Goal: Information Seeking & Learning: Learn about a topic

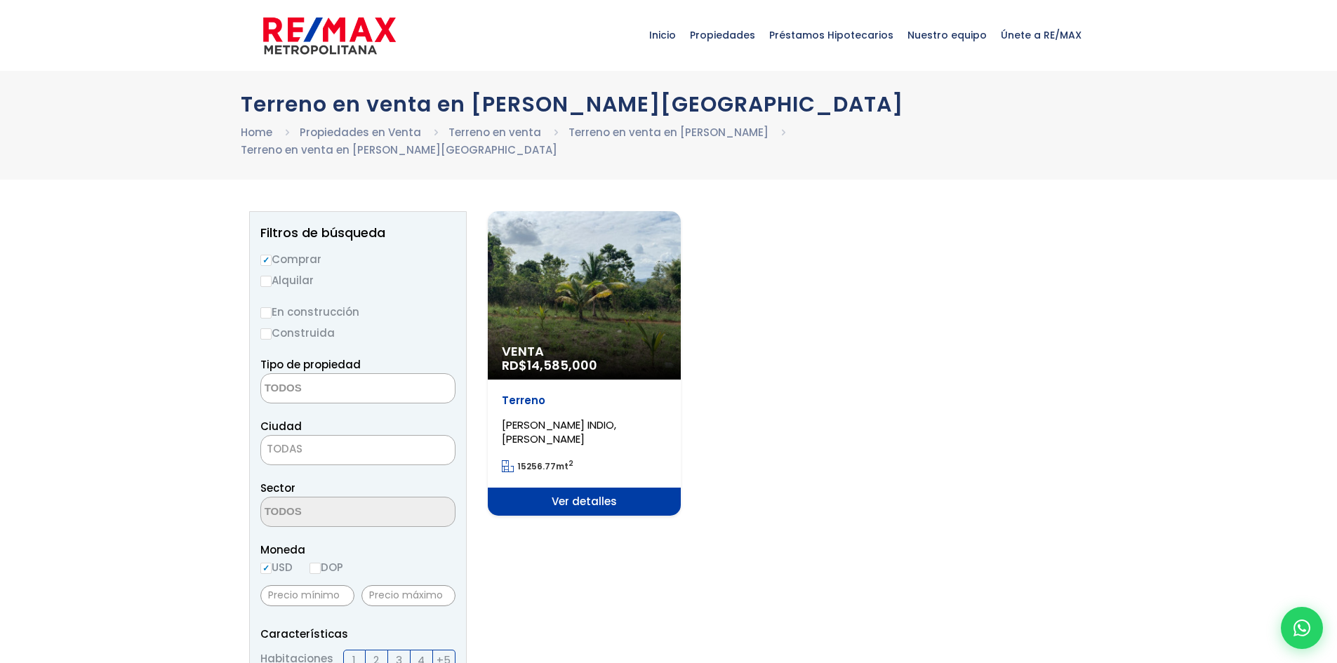
select select
click at [604, 489] on span "Ver detalles" at bounding box center [584, 502] width 193 height 28
click at [616, 307] on div "Venta RD$ 14,585,000" at bounding box center [584, 295] width 193 height 168
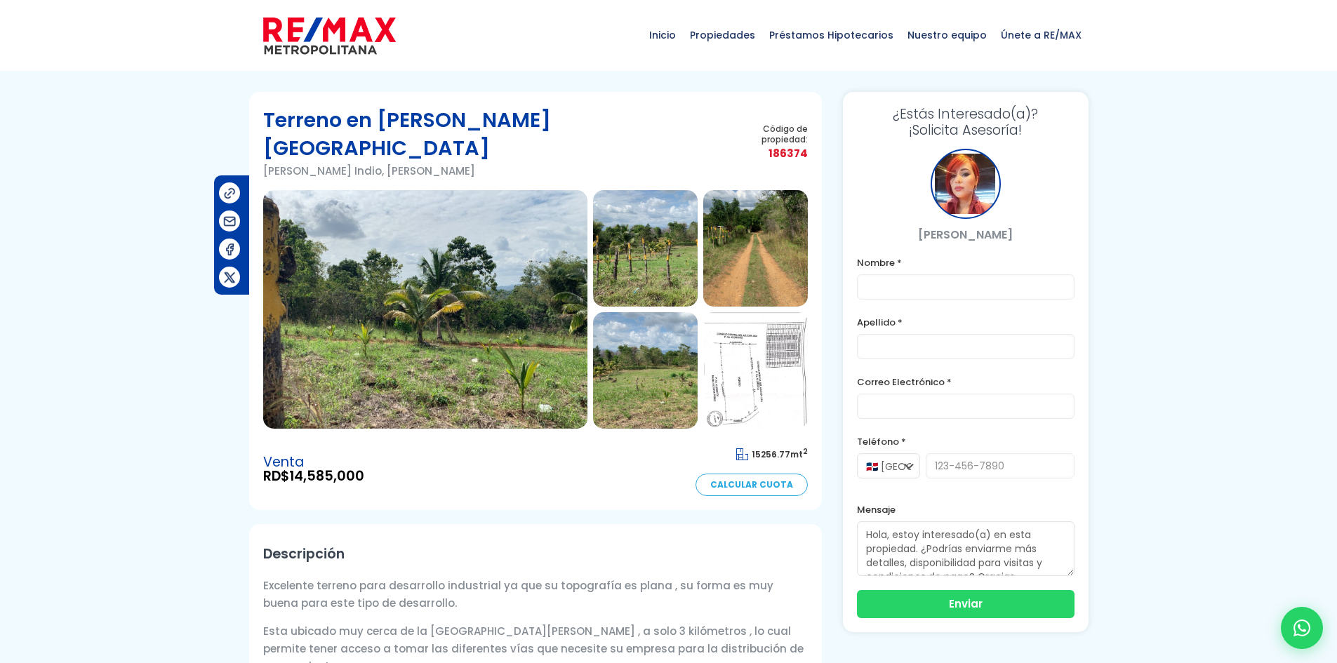
click at [502, 259] on img at bounding box center [425, 309] width 324 height 239
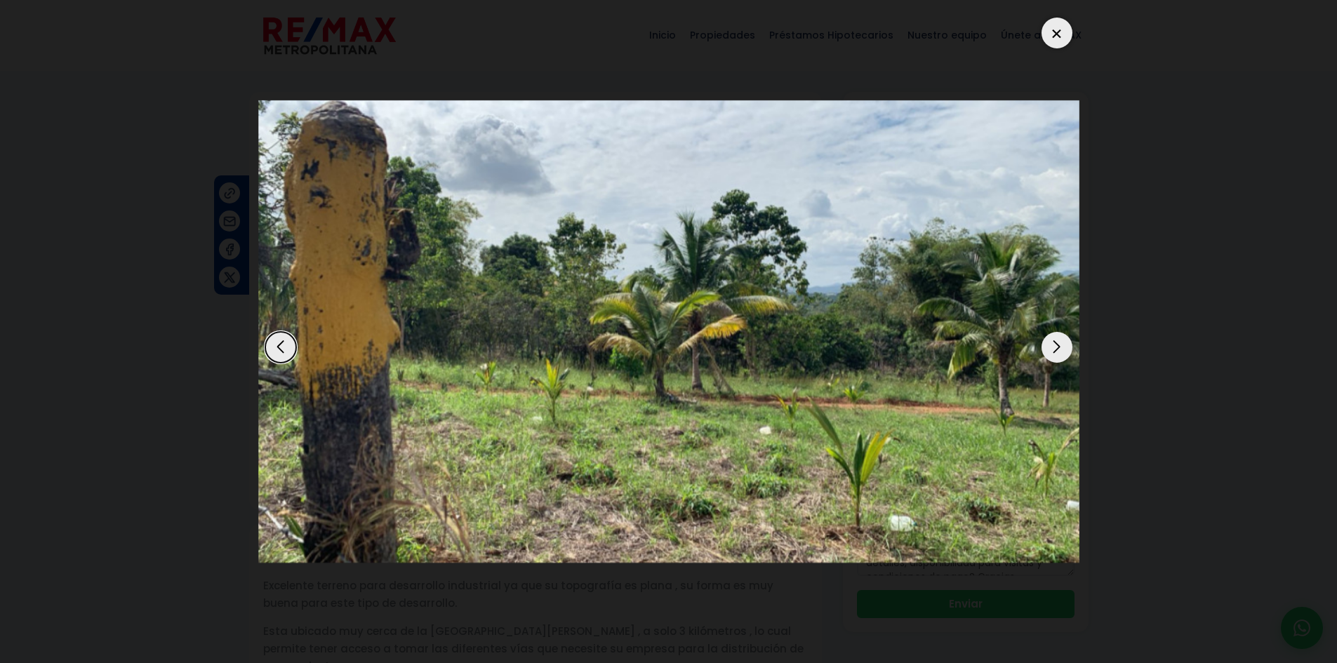
click at [1066, 353] on div "Next slide" at bounding box center [1057, 347] width 31 height 31
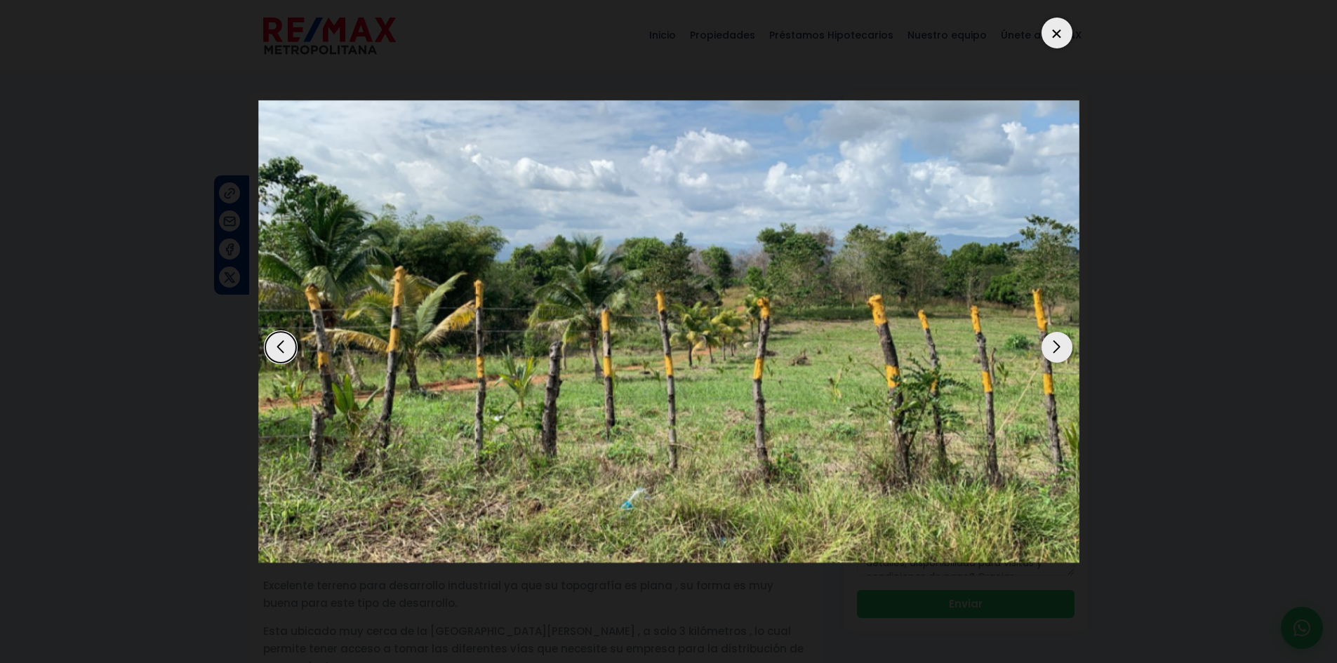
click at [1066, 353] on div "Next slide" at bounding box center [1057, 347] width 31 height 31
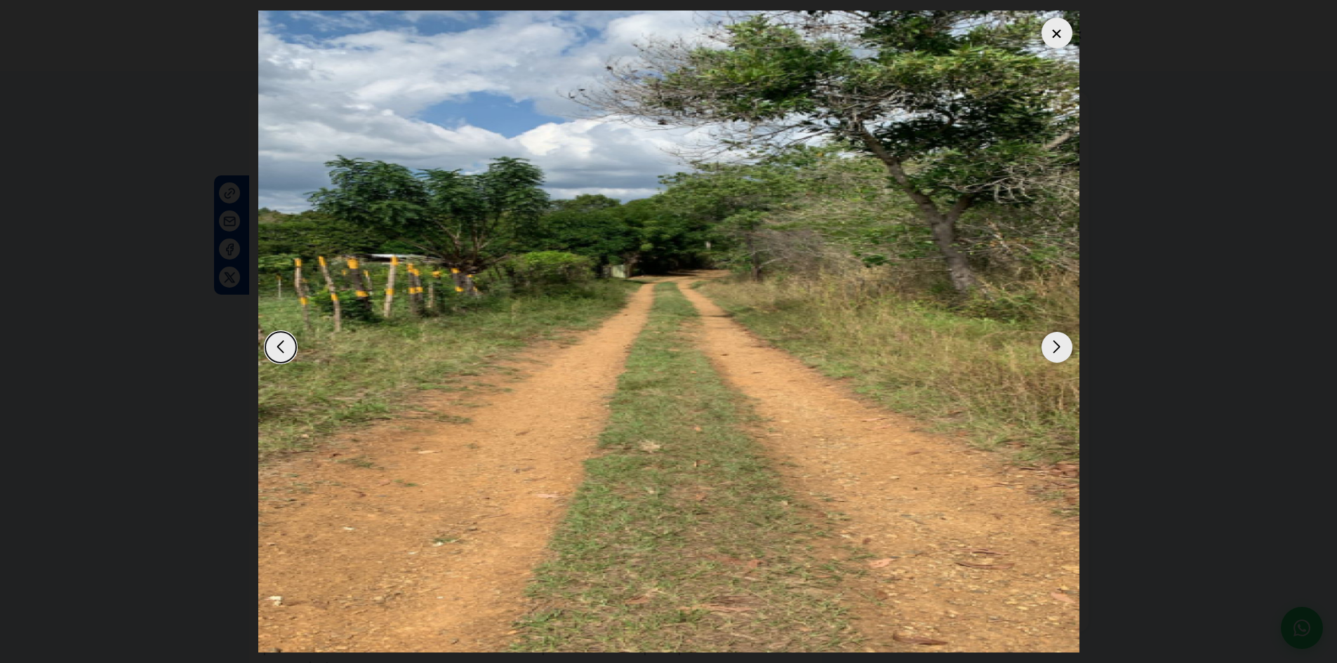
click at [1066, 353] on div "Next slide" at bounding box center [1057, 347] width 31 height 31
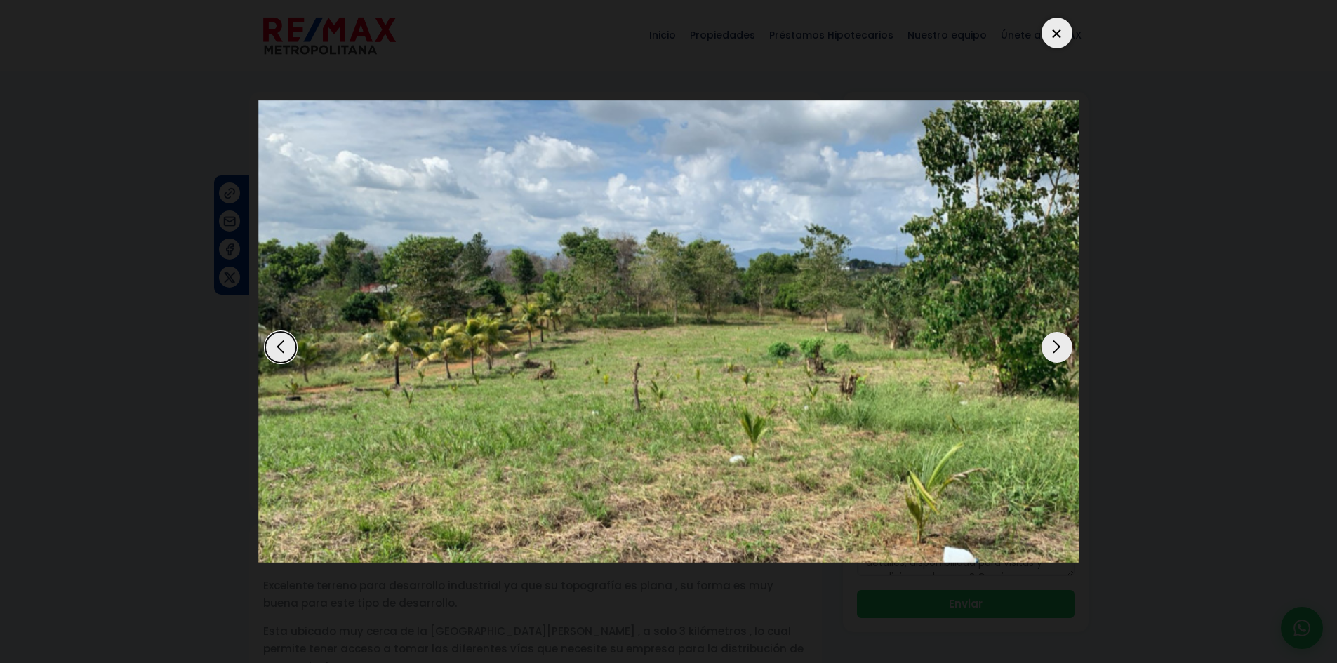
click at [1066, 353] on div "Next slide" at bounding box center [1057, 347] width 31 height 31
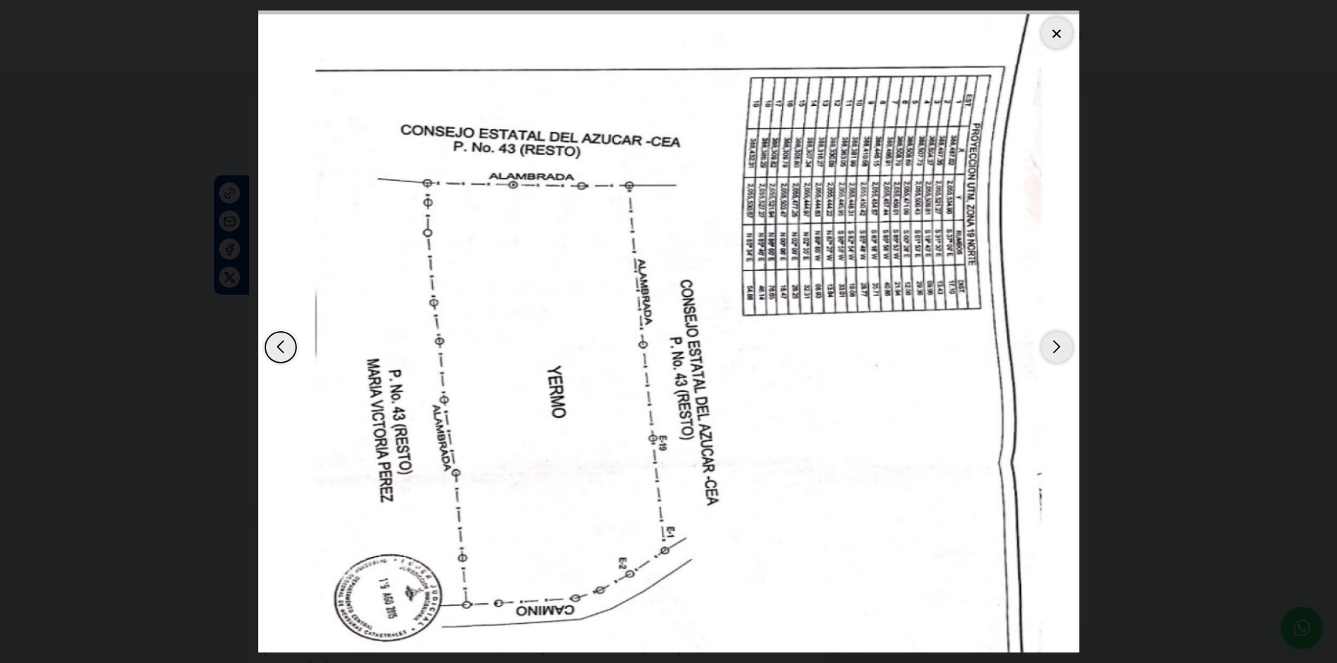
click at [1066, 353] on div "Next slide" at bounding box center [1057, 347] width 31 height 31
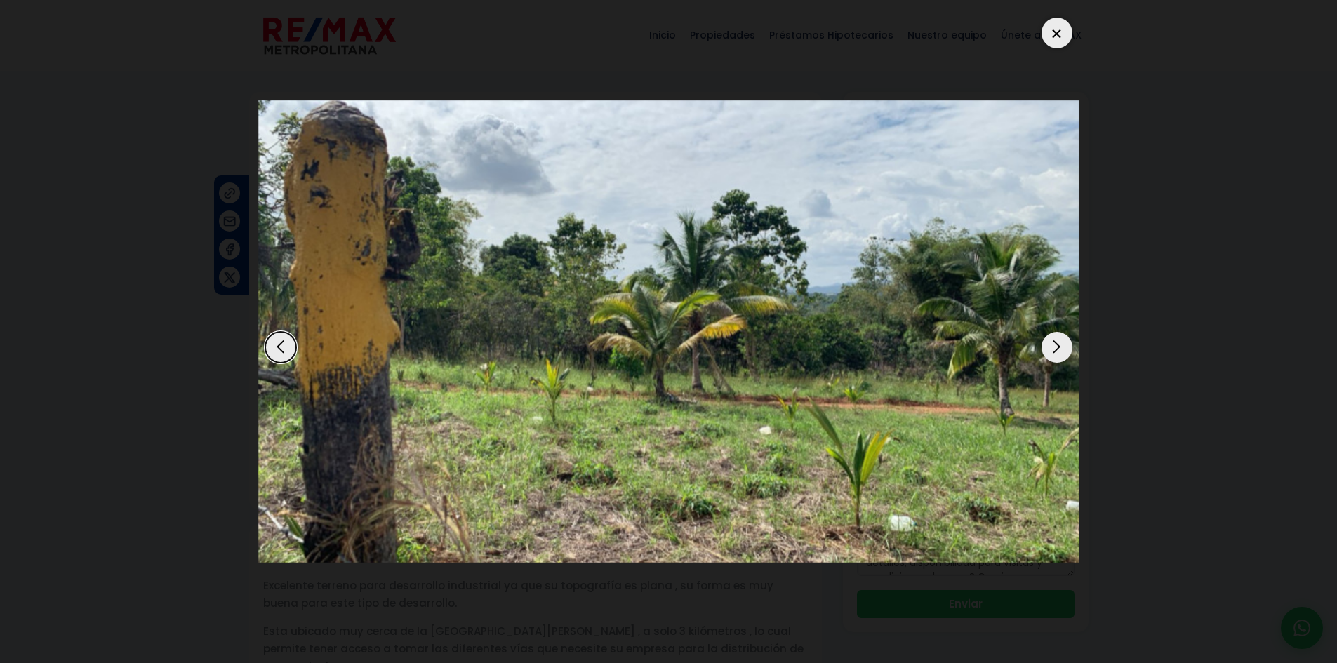
click at [1066, 353] on div "Next slide" at bounding box center [1057, 347] width 31 height 31
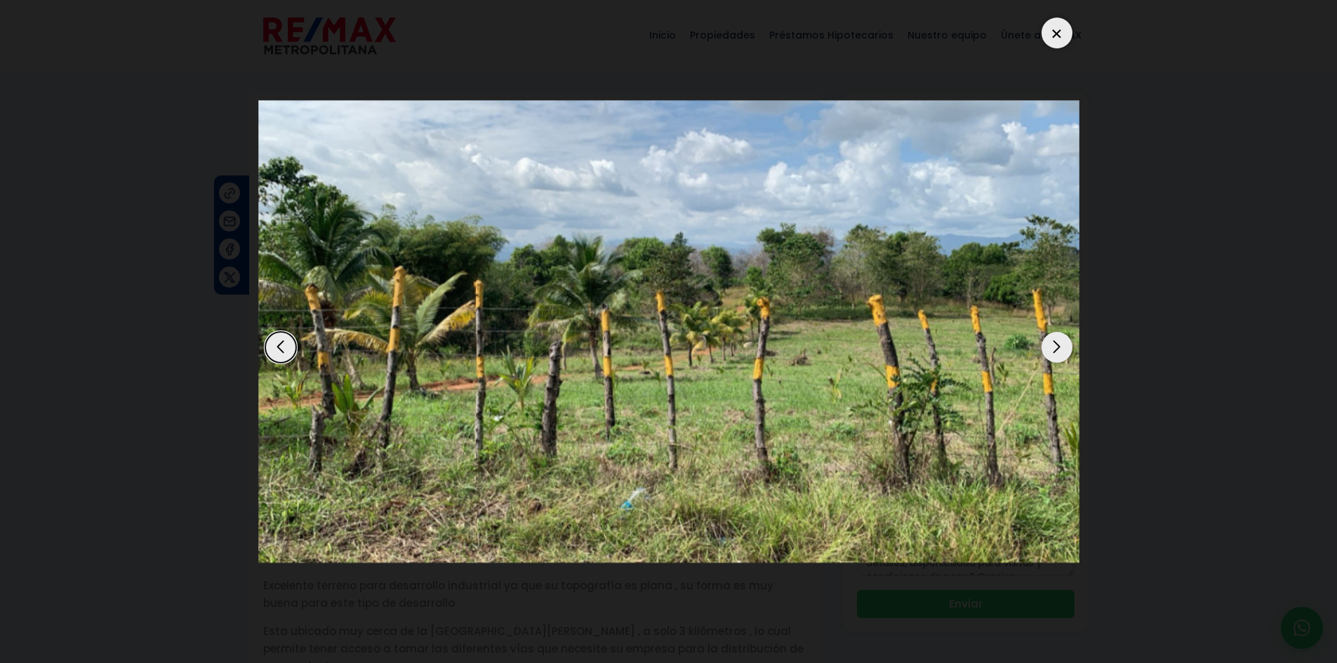
click at [1066, 353] on div "Next slide" at bounding box center [1057, 347] width 31 height 31
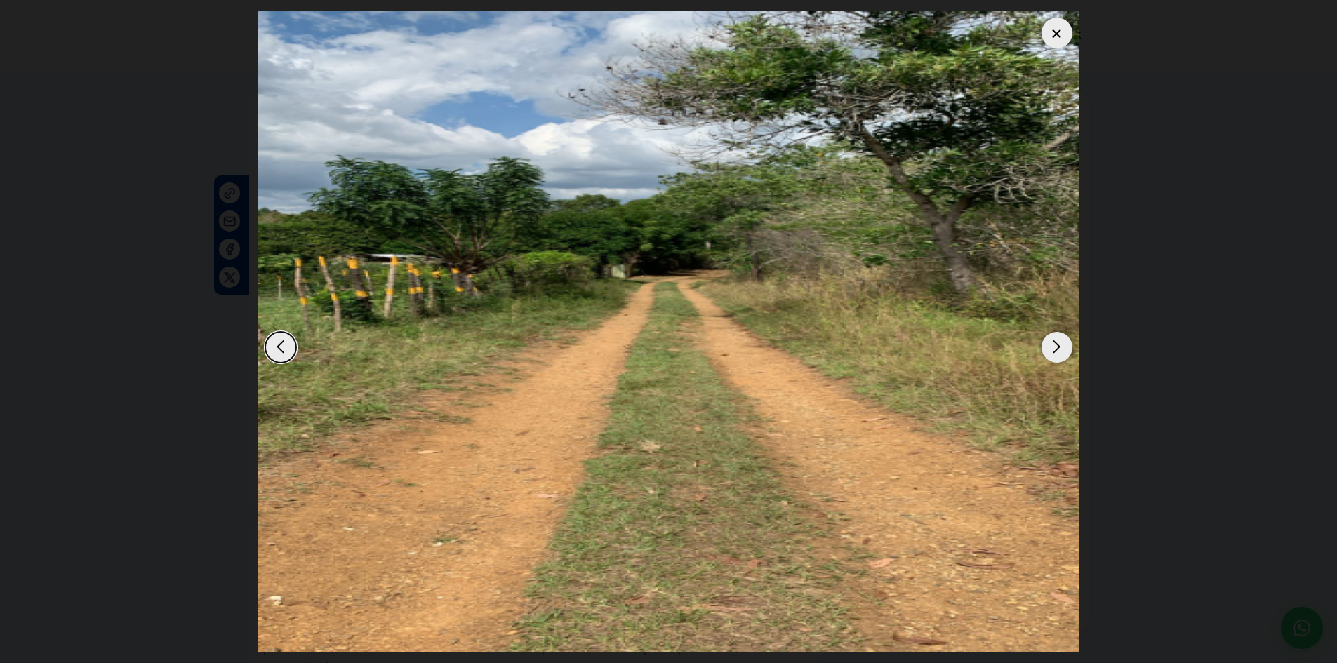
click at [1066, 353] on div "Next slide" at bounding box center [1057, 347] width 31 height 31
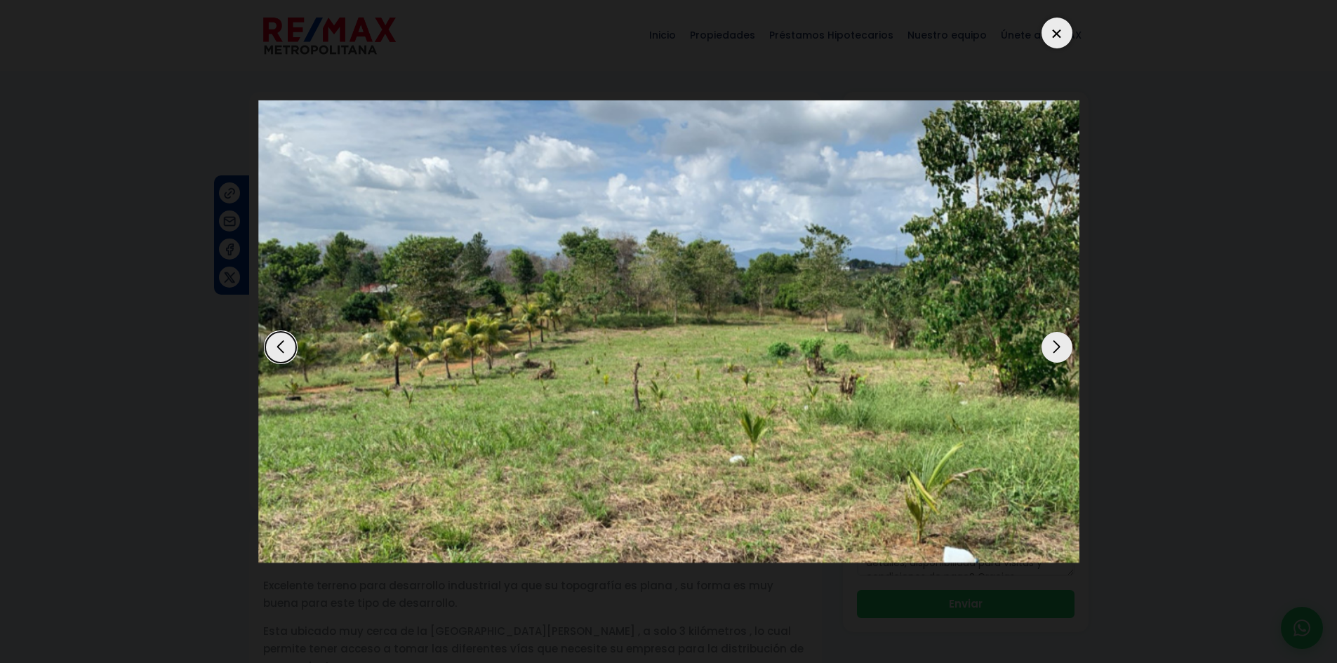
click at [1066, 353] on div "Next slide" at bounding box center [1057, 347] width 31 height 31
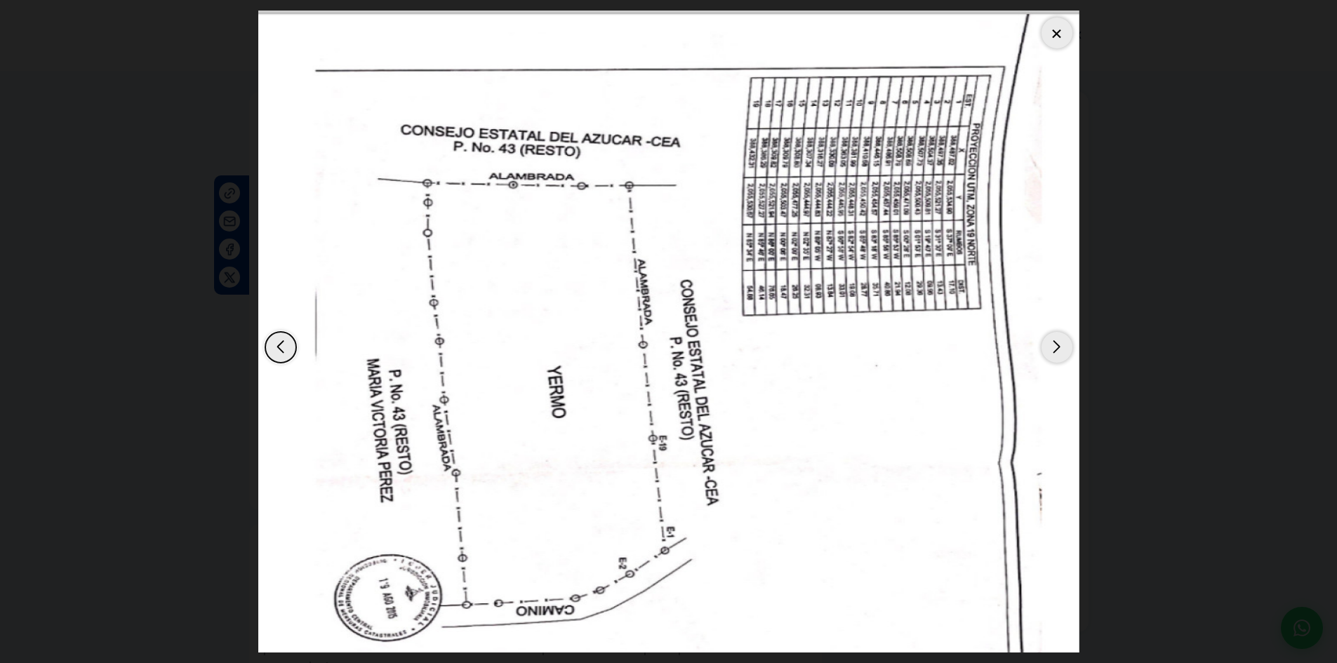
click at [1067, 32] on div at bounding box center [1057, 33] width 31 height 31
